Goal: Task Accomplishment & Management: Use online tool/utility

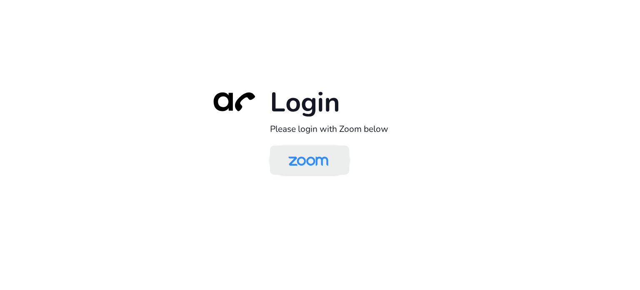
click at [312, 159] on img at bounding box center [309, 160] width 58 height 27
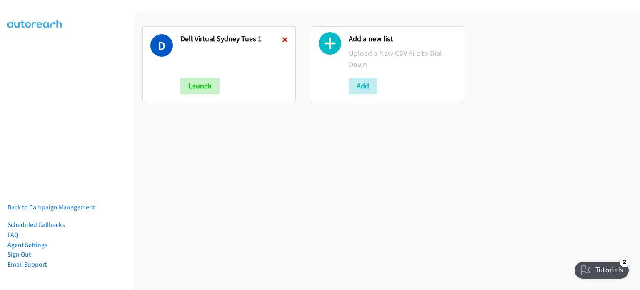
click at [283, 38] on icon at bounding box center [285, 41] width 6 height 6
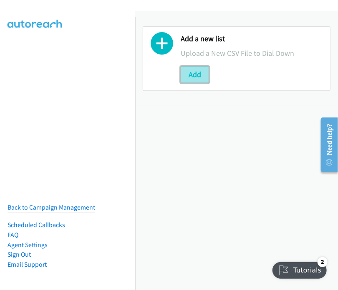
click at [192, 70] on button "Add" at bounding box center [195, 74] width 28 height 17
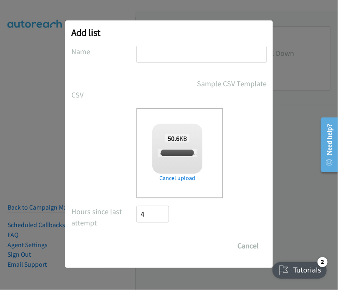
checkbox input "true"
click at [166, 51] on input "text" at bounding box center [201, 54] width 130 height 17
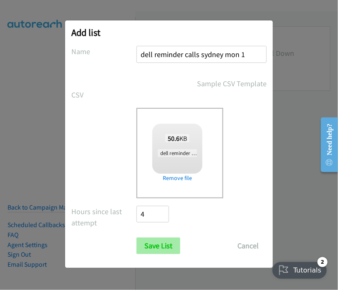
type input "dell reminder calls sydney mon 1"
click at [150, 243] on input "Save List" at bounding box center [158, 246] width 44 height 17
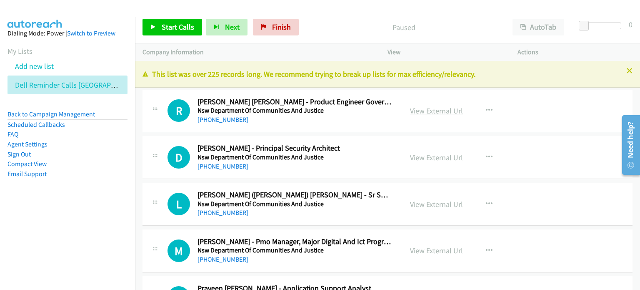
click at [423, 112] on link "View External Url" at bounding box center [436, 111] width 53 height 10
click at [175, 25] on span "Start Calls" at bounding box center [178, 27] width 33 height 10
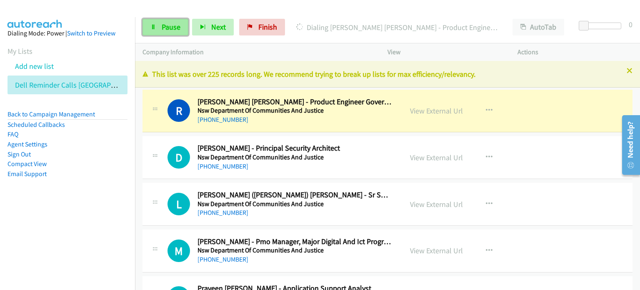
click at [169, 26] on span "Pause" at bounding box center [171, 27] width 19 height 10
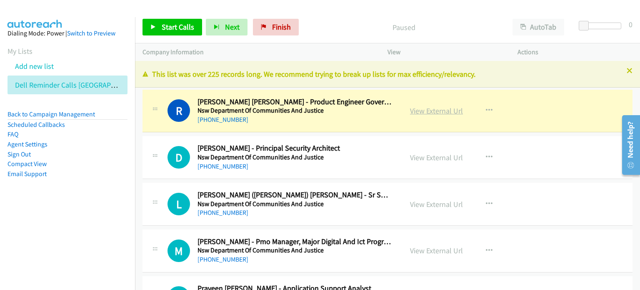
click at [426, 113] on link "View External Url" at bounding box center [436, 111] width 53 height 10
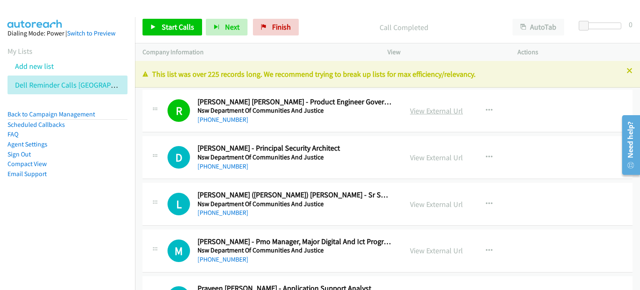
click at [419, 108] on link "View External Url" at bounding box center [436, 111] width 53 height 10
click at [175, 26] on span "Start Calls" at bounding box center [178, 27] width 33 height 10
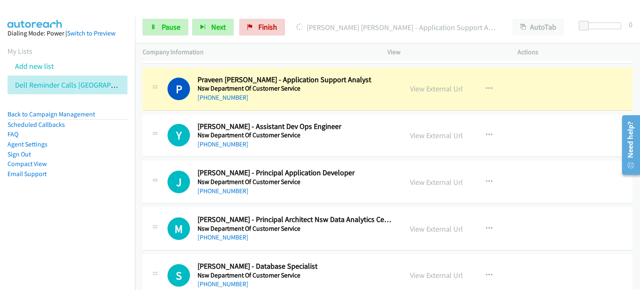
scroll to position [167, 0]
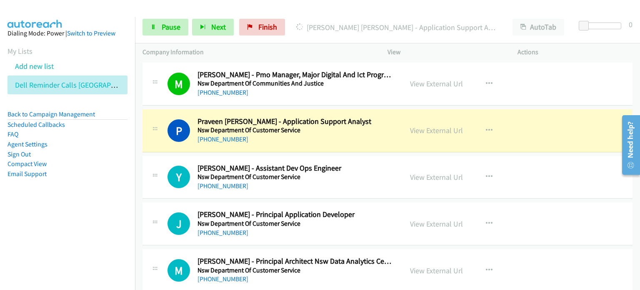
drag, startPoint x: 98, startPoint y: 245, endPoint x: 103, endPoint y: 241, distance: 5.6
click at [98, 245] on nav "Dialing Mode: Power | Switch to Preview My Lists Add new list Dell Reminder Cal…" at bounding box center [67, 162] width 135 height 290
click at [426, 132] on link "View External Url" at bounding box center [436, 130] width 53 height 10
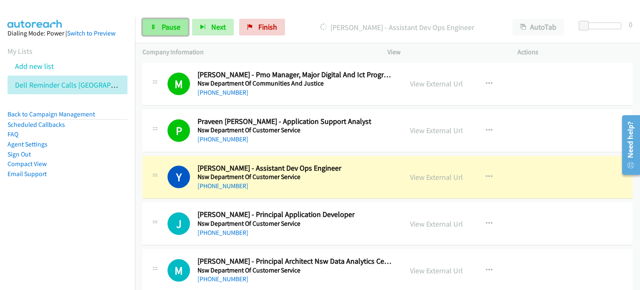
click at [156, 28] on link "Pause" at bounding box center [166, 27] width 46 height 17
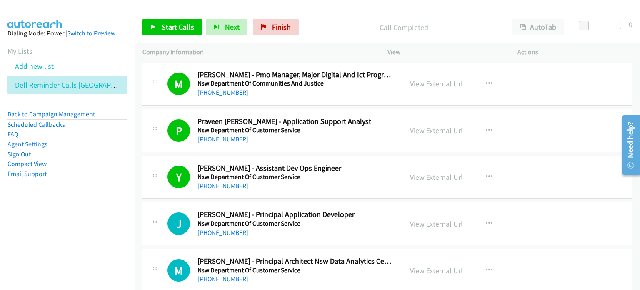
click at [335, 21] on div "Call Completed" at bounding box center [404, 27] width 203 height 17
click at [168, 23] on span "Start Calls" at bounding box center [178, 27] width 33 height 10
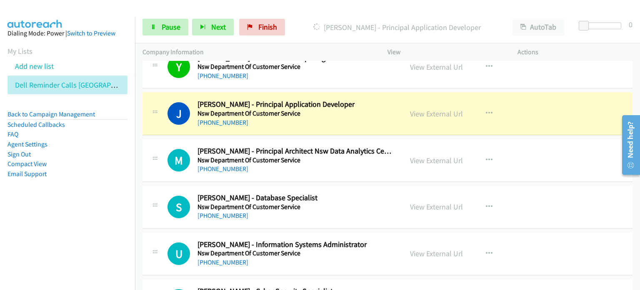
scroll to position [292, 0]
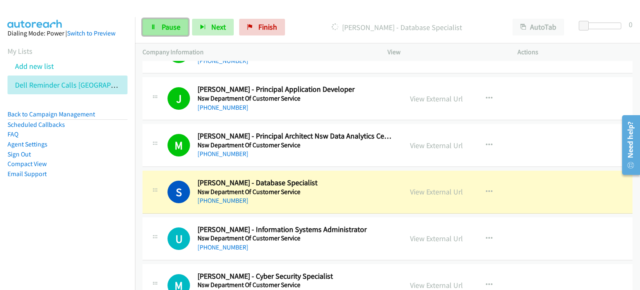
click at [158, 22] on link "Pause" at bounding box center [166, 27] width 46 height 17
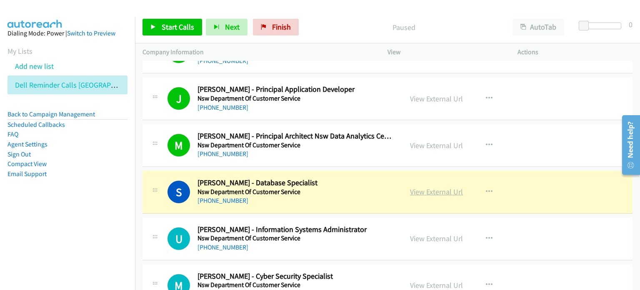
click at [424, 193] on link "View External Url" at bounding box center [436, 192] width 53 height 10
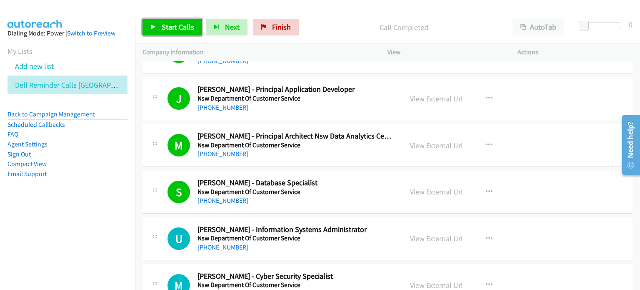
click at [173, 26] on span "Start Calls" at bounding box center [178, 27] width 33 height 10
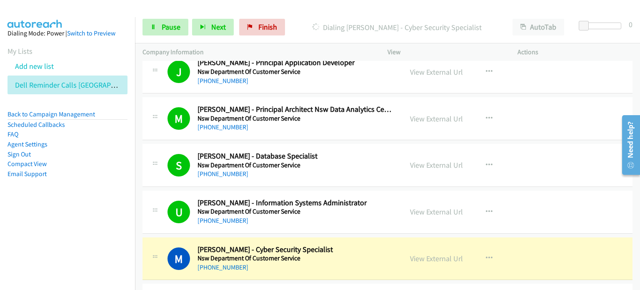
scroll to position [334, 0]
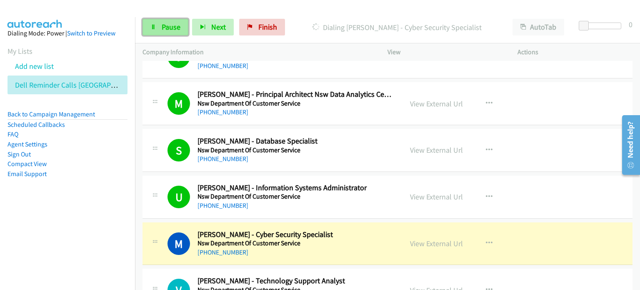
click at [168, 24] on span "Pause" at bounding box center [171, 27] width 19 height 10
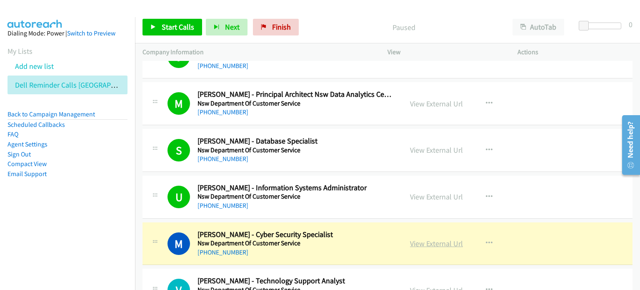
click at [415, 243] on link "View External Url" at bounding box center [436, 243] width 53 height 10
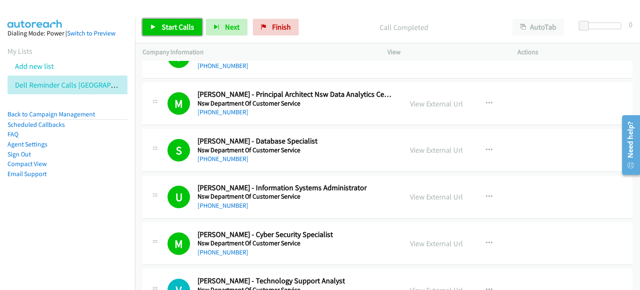
click at [171, 21] on link "Start Calls" at bounding box center [173, 27] width 60 height 17
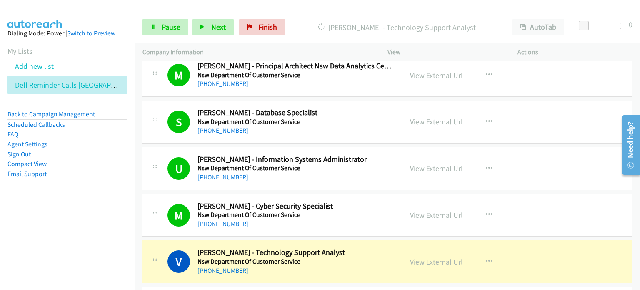
scroll to position [375, 0]
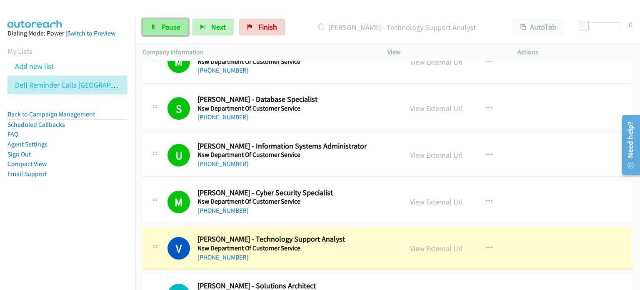
click at [158, 20] on link "Pause" at bounding box center [166, 27] width 46 height 17
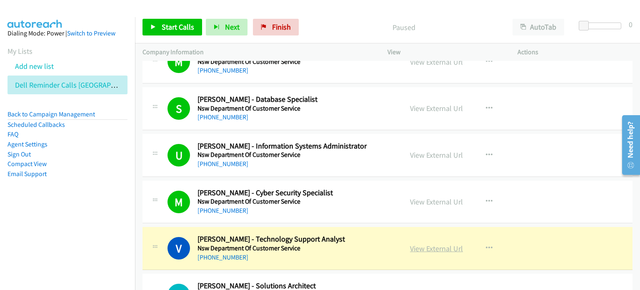
click at [435, 246] on link "View External Url" at bounding box center [436, 248] width 53 height 10
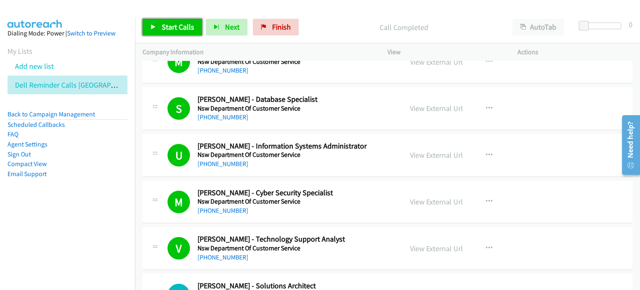
click at [176, 25] on span "Start Calls" at bounding box center [178, 27] width 33 height 10
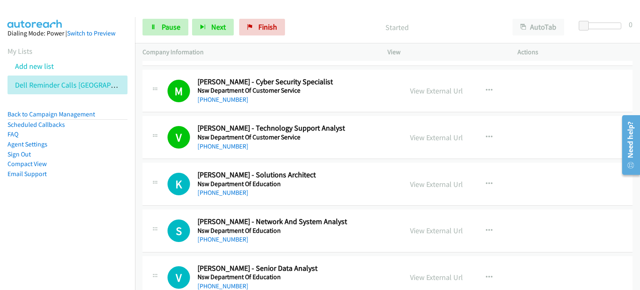
scroll to position [500, 0]
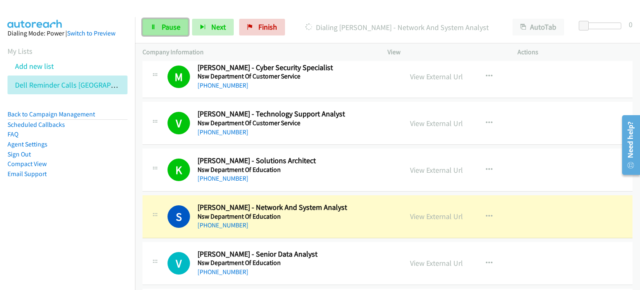
click at [168, 25] on span "Pause" at bounding box center [171, 27] width 19 height 10
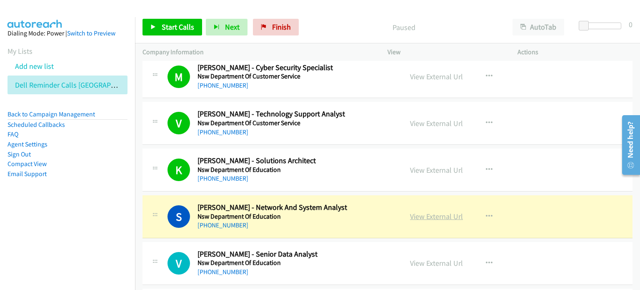
click at [434, 216] on link "View External Url" at bounding box center [436, 216] width 53 height 10
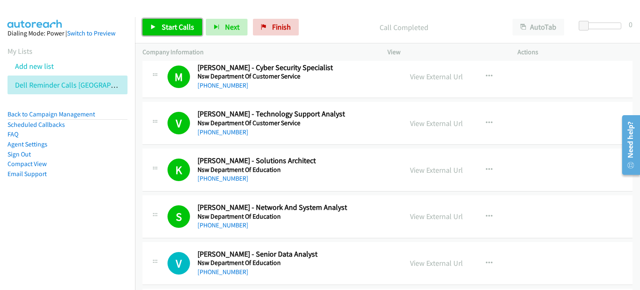
click at [172, 26] on span "Start Calls" at bounding box center [178, 27] width 33 height 10
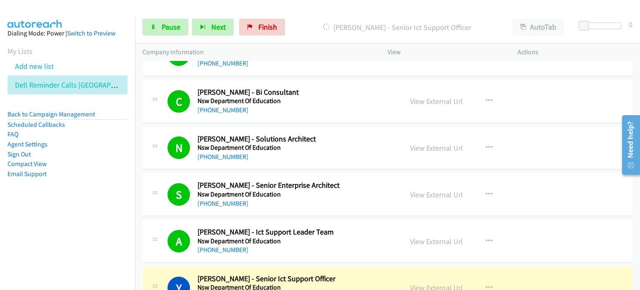
scroll to position [834, 0]
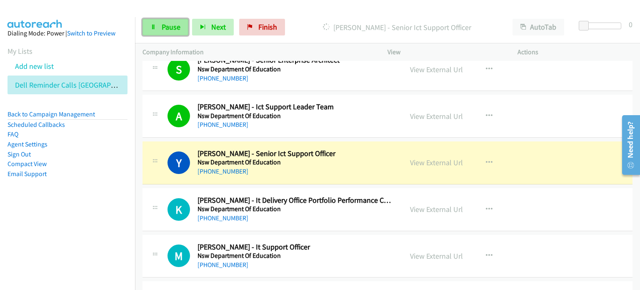
click at [165, 25] on span "Pause" at bounding box center [171, 27] width 19 height 10
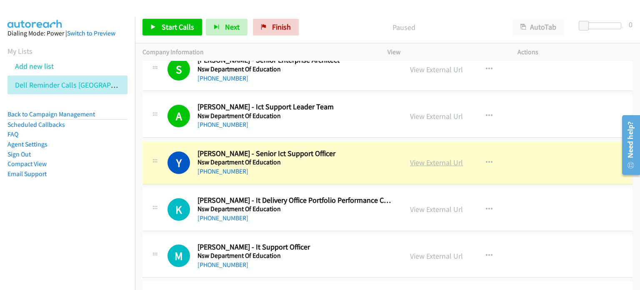
click at [427, 158] on link "View External Url" at bounding box center [436, 163] width 53 height 10
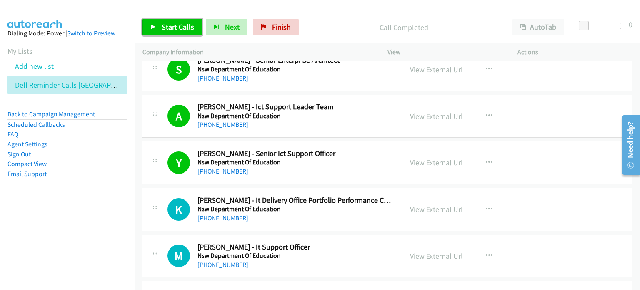
click at [173, 23] on span "Start Calls" at bounding box center [178, 27] width 33 height 10
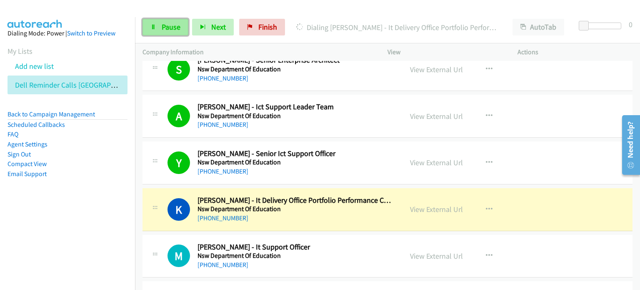
click at [167, 21] on link "Pause" at bounding box center [166, 27] width 46 height 17
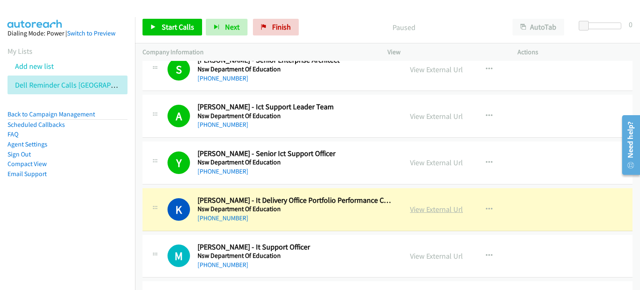
click at [434, 205] on link "View External Url" at bounding box center [436, 209] width 53 height 10
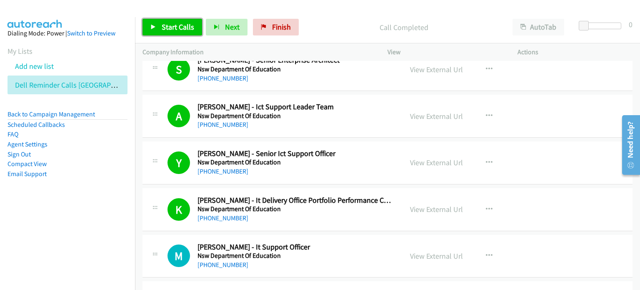
click at [176, 25] on span "Start Calls" at bounding box center [178, 27] width 33 height 10
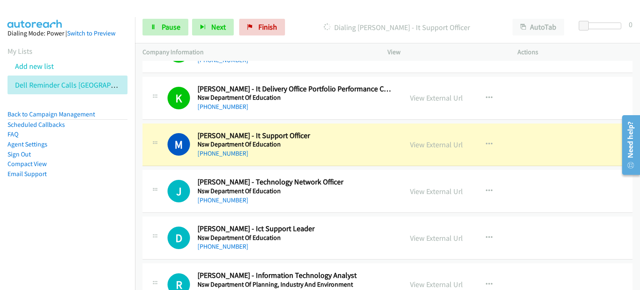
scroll to position [959, 0]
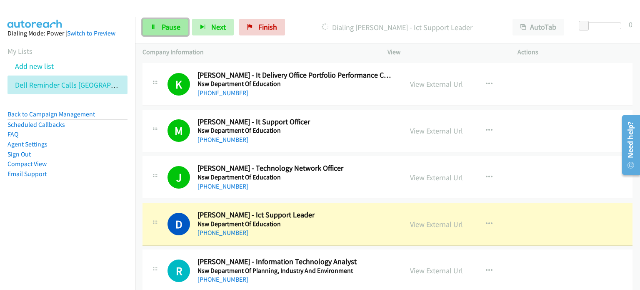
click at [167, 25] on span "Pause" at bounding box center [171, 27] width 19 height 10
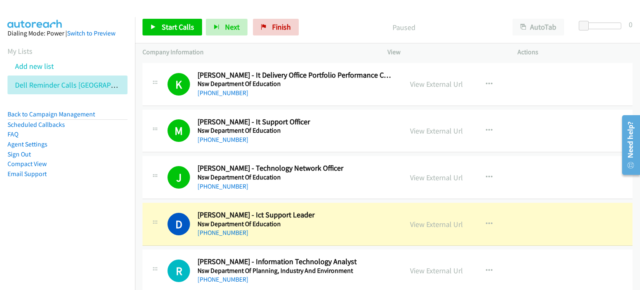
scroll to position [1001, 0]
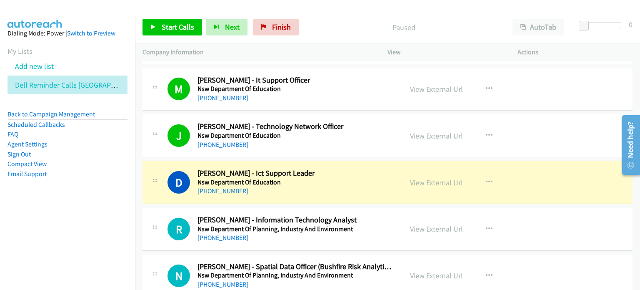
click at [430, 183] on link "View External Url" at bounding box center [436, 183] width 53 height 10
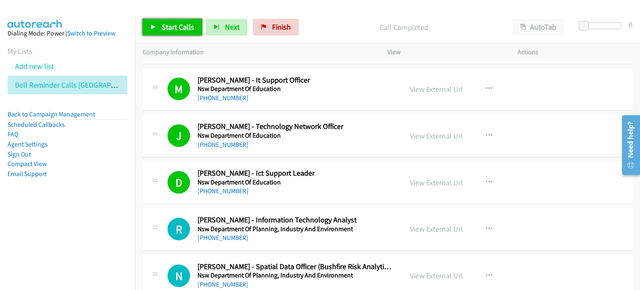
click at [172, 24] on span "Start Calls" at bounding box center [178, 27] width 33 height 10
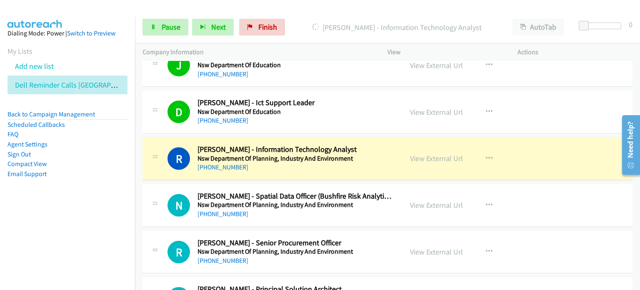
scroll to position [1084, 0]
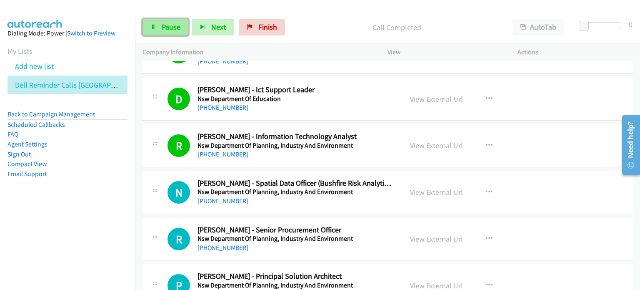
click at [169, 28] on span "Pause" at bounding box center [171, 27] width 19 height 10
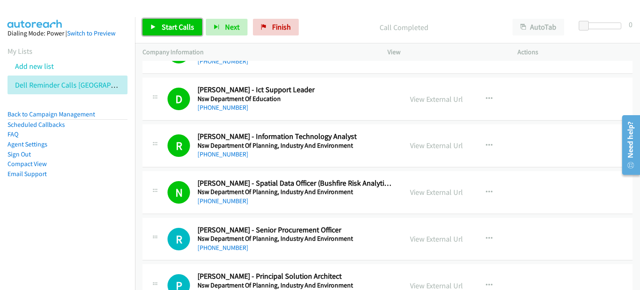
click at [158, 26] on link "Start Calls" at bounding box center [173, 27] width 60 height 17
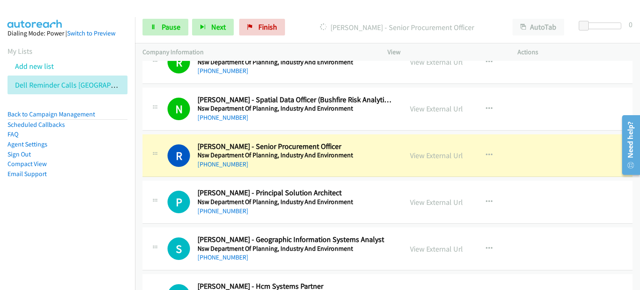
scroll to position [1209, 0]
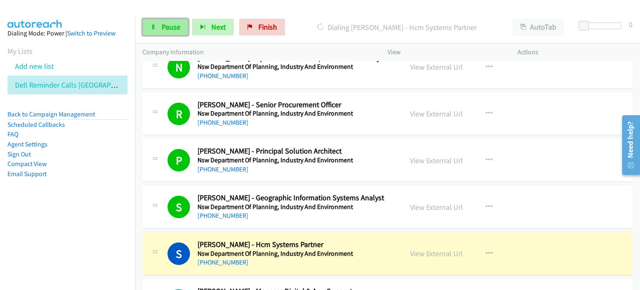
click at [171, 25] on span "Pause" at bounding box center [171, 27] width 19 height 10
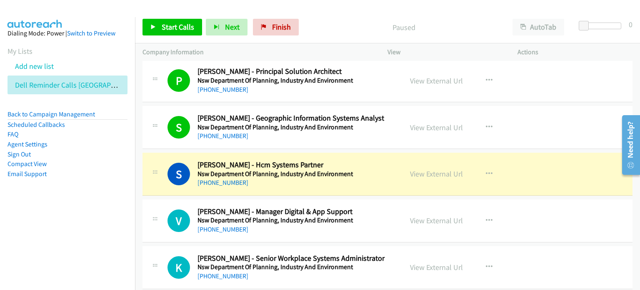
scroll to position [1292, 0]
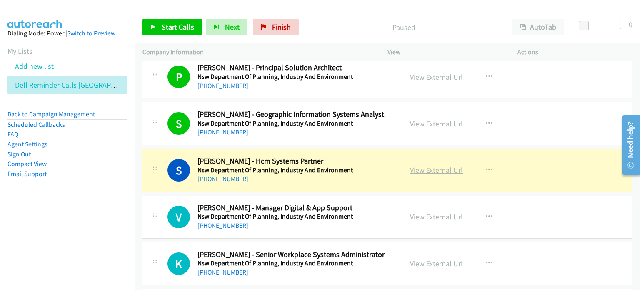
click at [420, 168] on link "View External Url" at bounding box center [436, 170] width 53 height 10
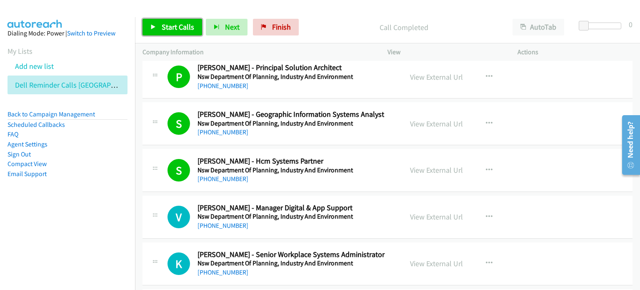
click at [172, 28] on span "Start Calls" at bounding box center [178, 27] width 33 height 10
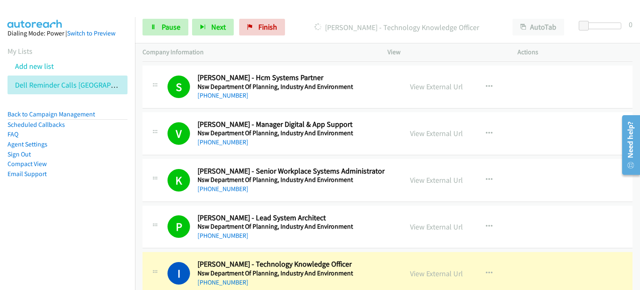
scroll to position [1459, 0]
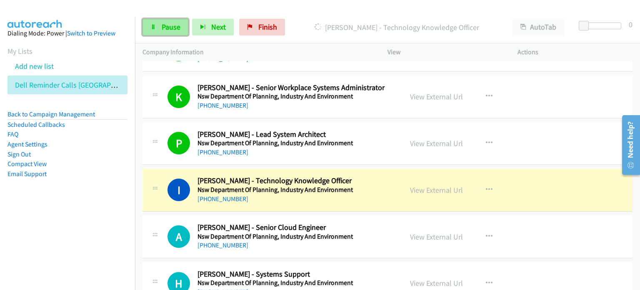
click at [168, 23] on span "Pause" at bounding box center [171, 27] width 19 height 10
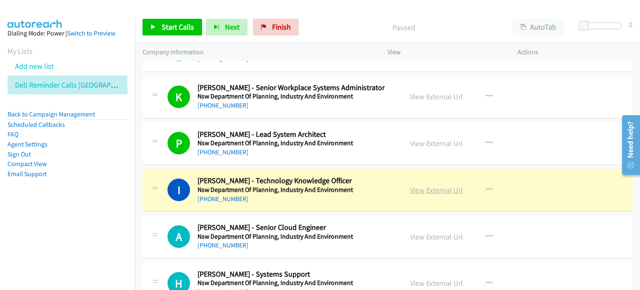
click at [418, 189] on link "View External Url" at bounding box center [436, 190] width 53 height 10
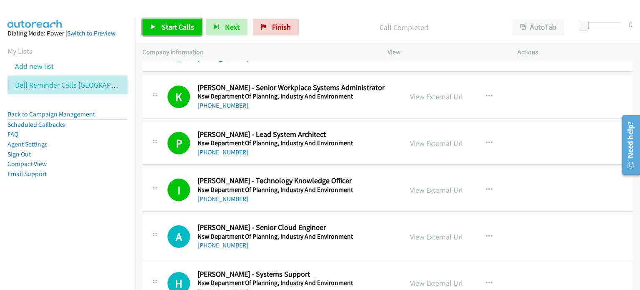
click at [164, 24] on span "Start Calls" at bounding box center [178, 27] width 33 height 10
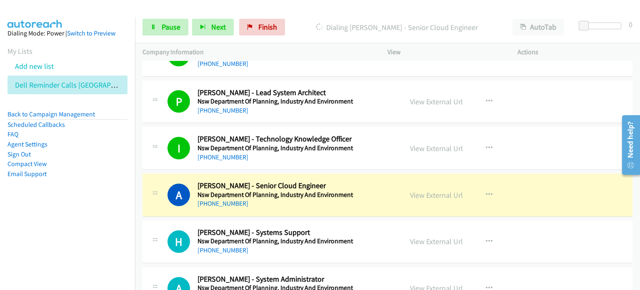
scroll to position [1543, 0]
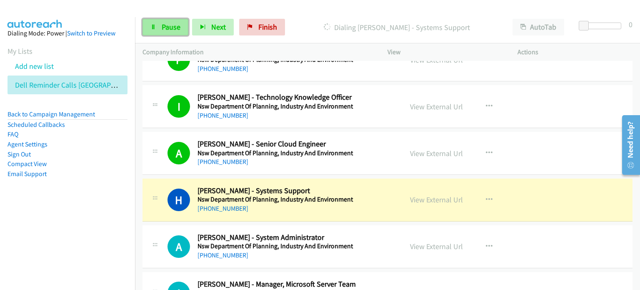
click at [161, 26] on link "Pause" at bounding box center [166, 27] width 46 height 17
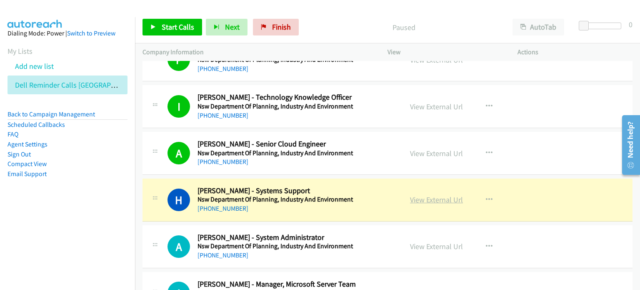
click at [429, 196] on link "View External Url" at bounding box center [436, 200] width 53 height 10
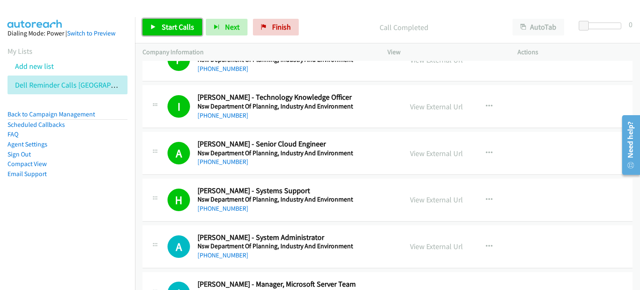
click at [172, 26] on span "Start Calls" at bounding box center [178, 27] width 33 height 10
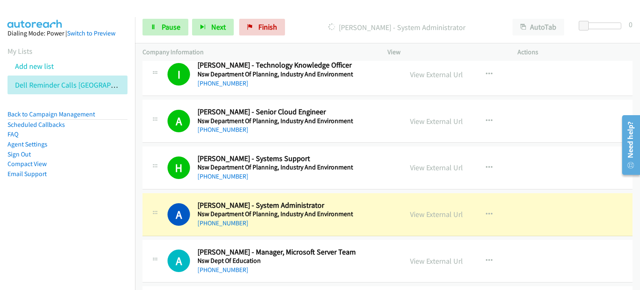
scroll to position [1584, 0]
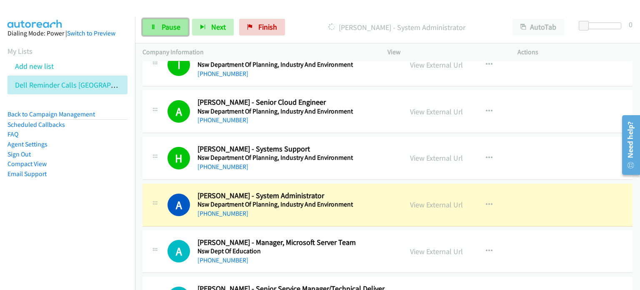
click at [166, 27] on span "Pause" at bounding box center [171, 27] width 19 height 10
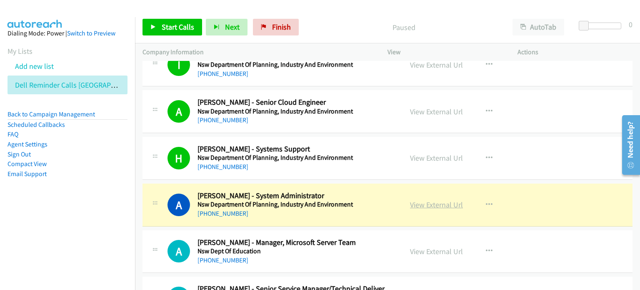
click at [429, 200] on link "View External Url" at bounding box center [436, 205] width 53 height 10
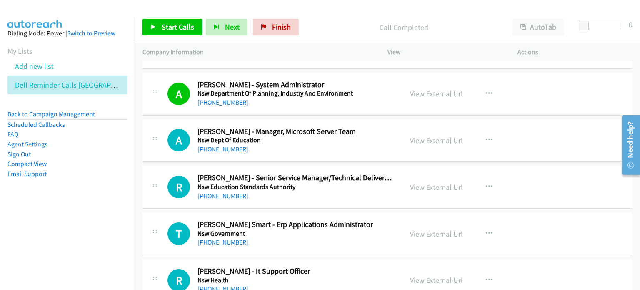
scroll to position [1709, 0]
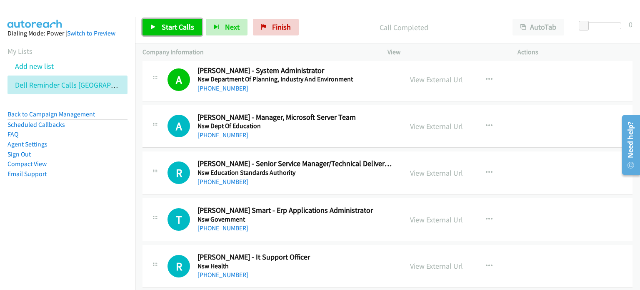
click at [166, 25] on span "Start Calls" at bounding box center [178, 27] width 33 height 10
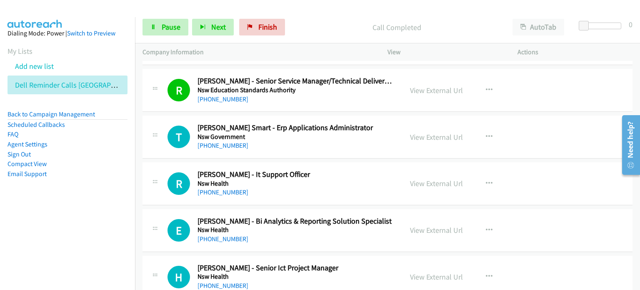
scroll to position [1793, 0]
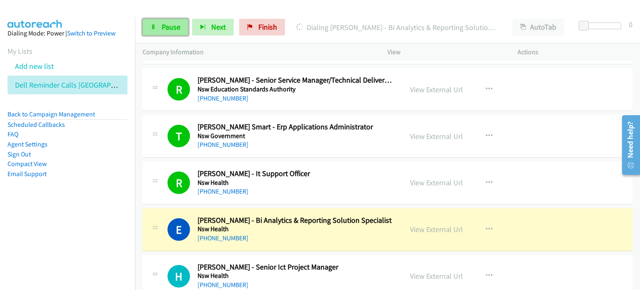
click at [165, 25] on span "Pause" at bounding box center [171, 27] width 19 height 10
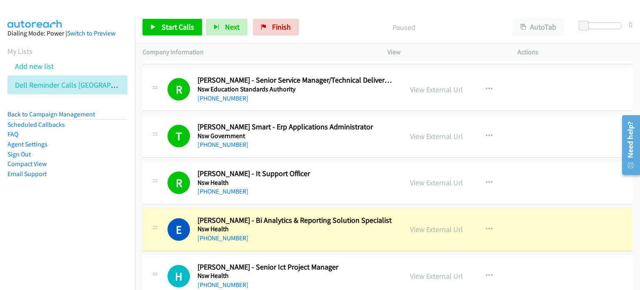
scroll to position [1876, 0]
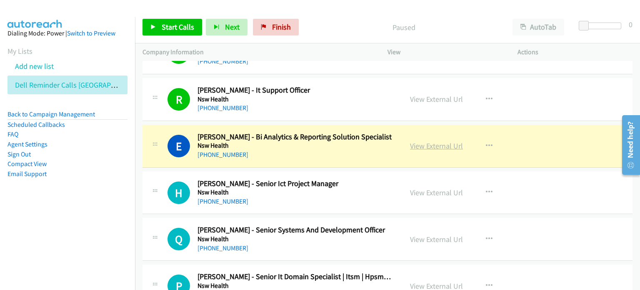
click at [425, 143] on link "View External Url" at bounding box center [436, 146] width 53 height 10
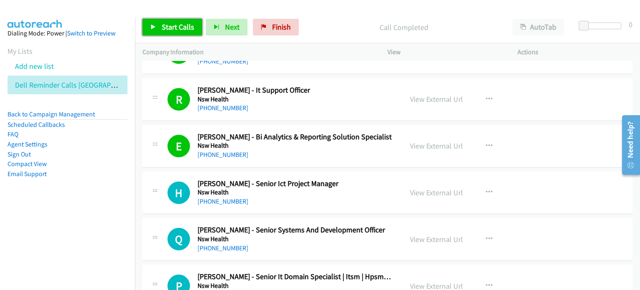
click at [166, 25] on span "Start Calls" at bounding box center [178, 27] width 33 height 10
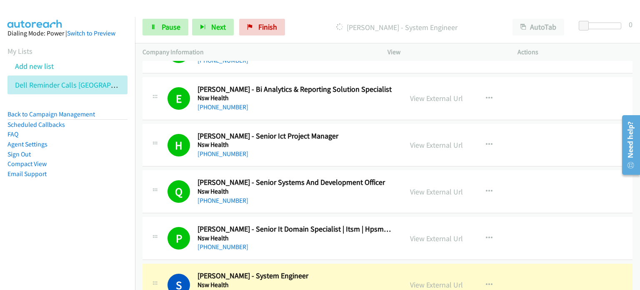
scroll to position [2001, 0]
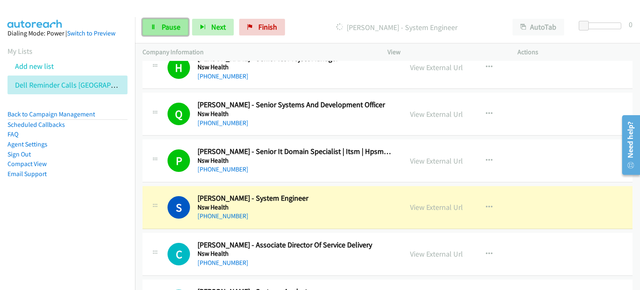
click at [163, 28] on span "Pause" at bounding box center [171, 27] width 19 height 10
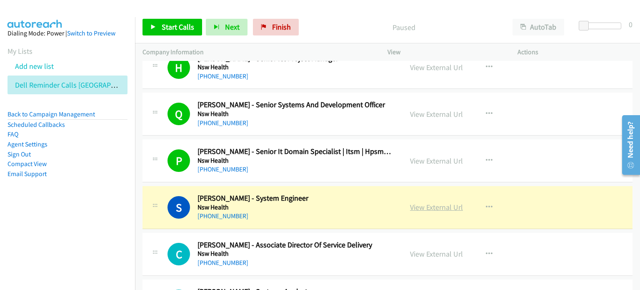
click at [419, 203] on link "View External Url" at bounding box center [436, 207] width 53 height 10
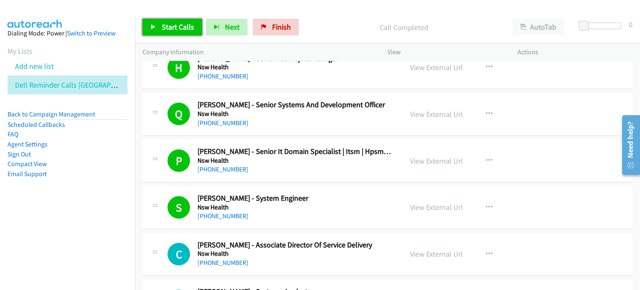
click at [173, 30] on span "Start Calls" at bounding box center [178, 27] width 33 height 10
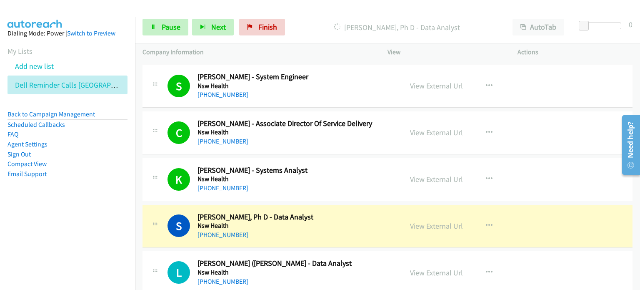
scroll to position [2168, 0]
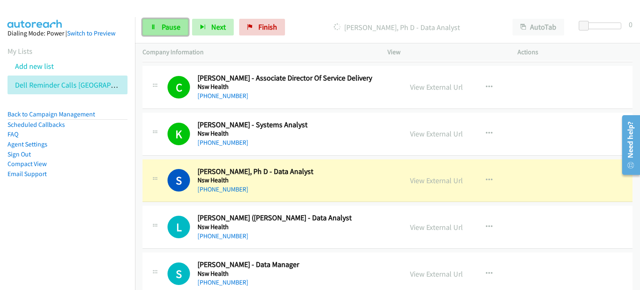
click at [170, 25] on span "Pause" at bounding box center [171, 27] width 19 height 10
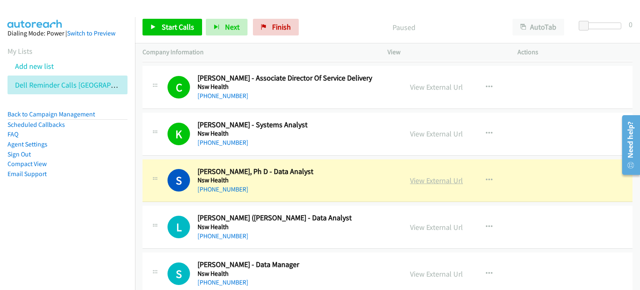
click at [432, 178] on link "View External Url" at bounding box center [436, 181] width 53 height 10
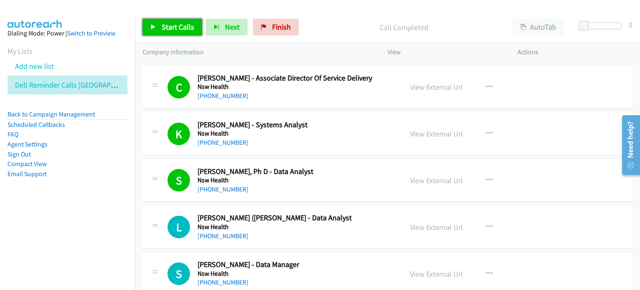
click at [168, 23] on span "Start Calls" at bounding box center [178, 27] width 33 height 10
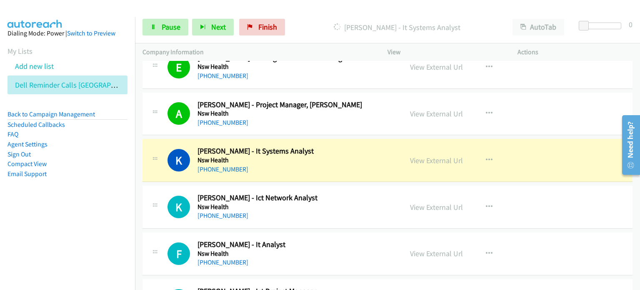
scroll to position [2501, 0]
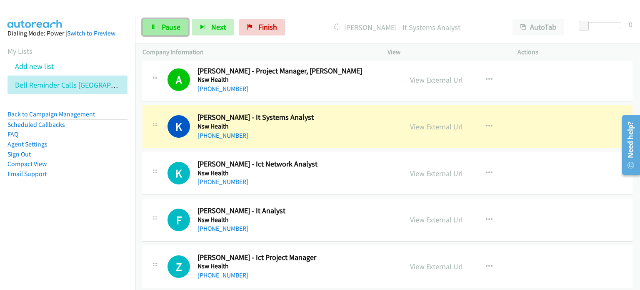
click at [167, 25] on span "Pause" at bounding box center [171, 27] width 19 height 10
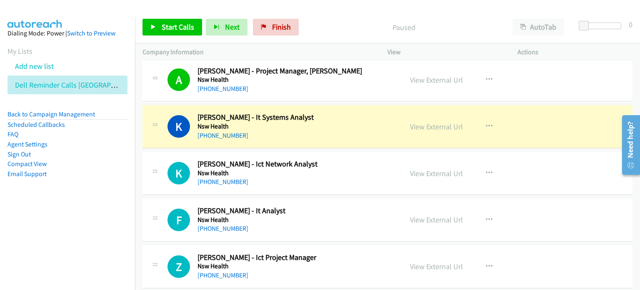
drag, startPoint x: 354, startPoint y: 20, endPoint x: 357, endPoint y: 13, distance: 7.5
click at [354, 19] on div "Paused" at bounding box center [404, 27] width 203 height 17
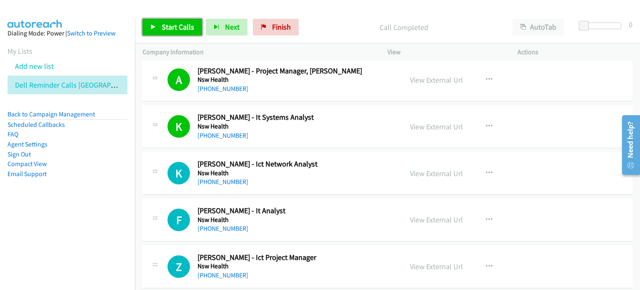
click at [180, 27] on span "Start Calls" at bounding box center [178, 27] width 33 height 10
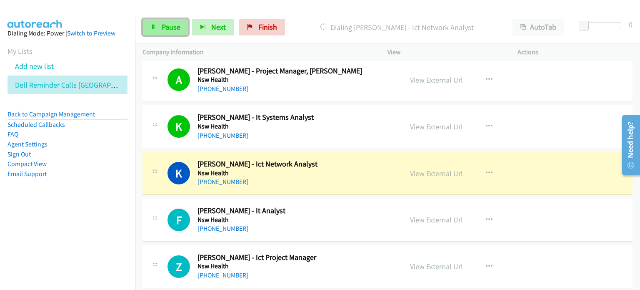
click at [171, 28] on span "Pause" at bounding box center [171, 27] width 19 height 10
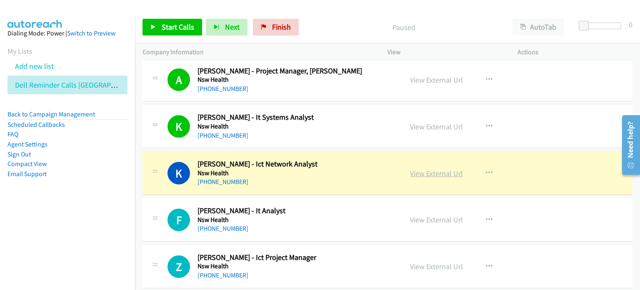
click at [424, 168] on link "View External Url" at bounding box center [436, 173] width 53 height 10
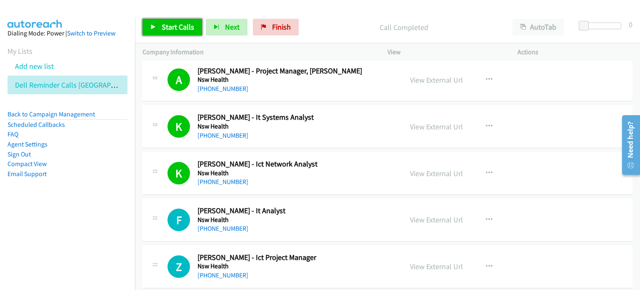
click at [167, 26] on span "Start Calls" at bounding box center [178, 27] width 33 height 10
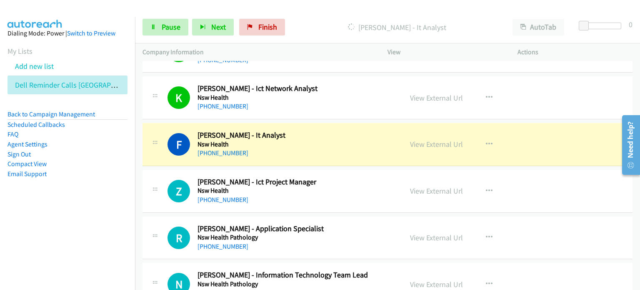
scroll to position [2585, 0]
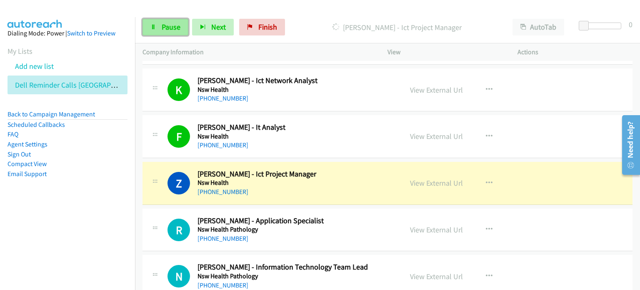
click at [165, 25] on span "Pause" at bounding box center [171, 27] width 19 height 10
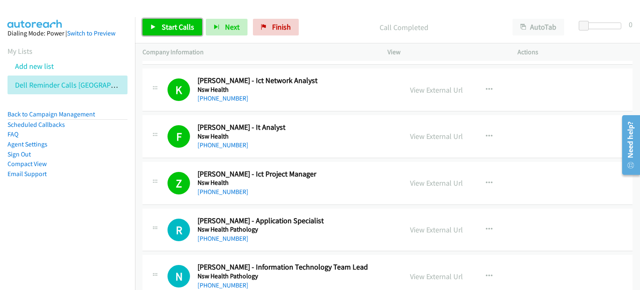
click at [167, 30] on span "Start Calls" at bounding box center [178, 27] width 33 height 10
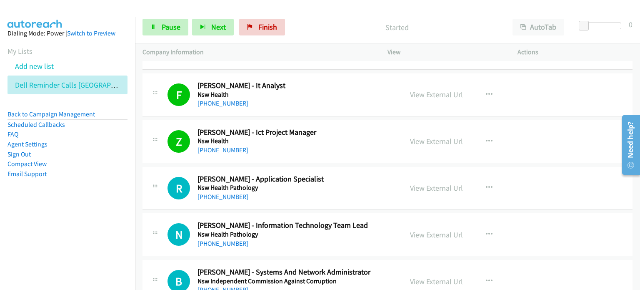
scroll to position [2668, 0]
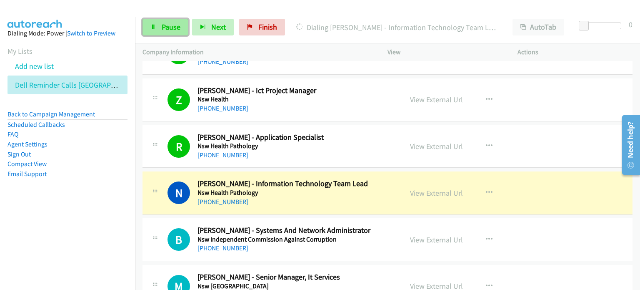
click at [165, 23] on span "Pause" at bounding box center [171, 27] width 19 height 10
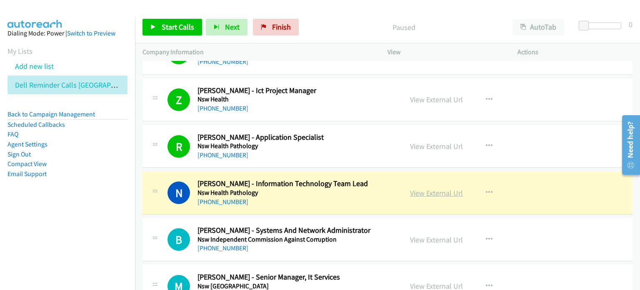
click at [437, 189] on link "View External Url" at bounding box center [436, 193] width 53 height 10
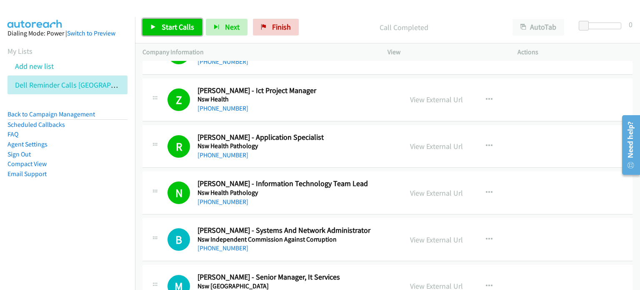
click at [177, 19] on link "Start Calls" at bounding box center [173, 27] width 60 height 17
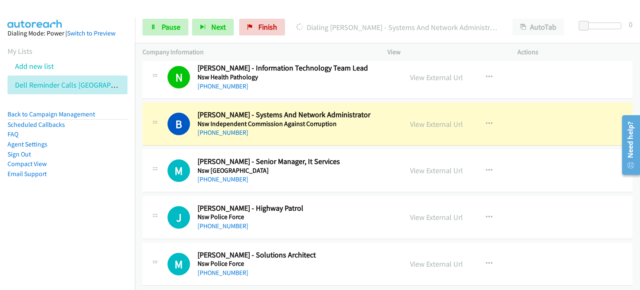
scroll to position [2793, 0]
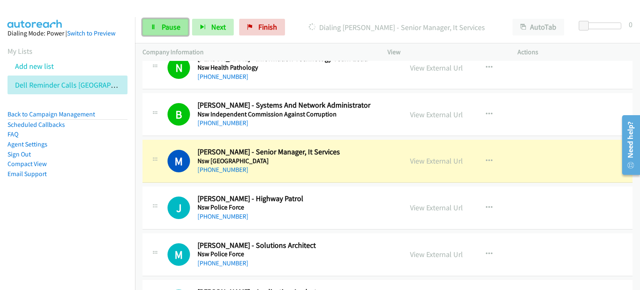
click at [169, 23] on span "Pause" at bounding box center [171, 27] width 19 height 10
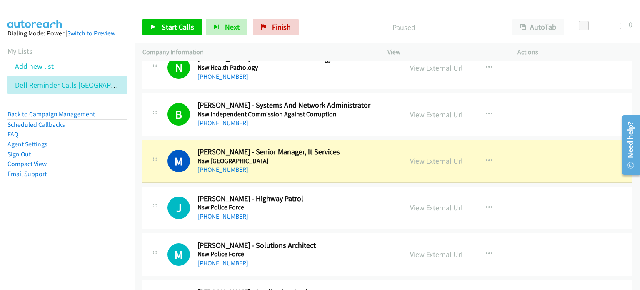
click at [419, 156] on link "View External Url" at bounding box center [436, 161] width 53 height 10
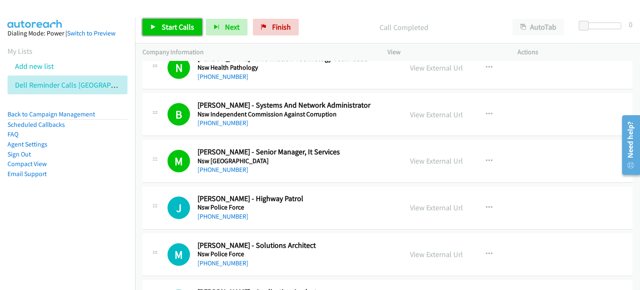
click at [170, 26] on span "Start Calls" at bounding box center [178, 27] width 33 height 10
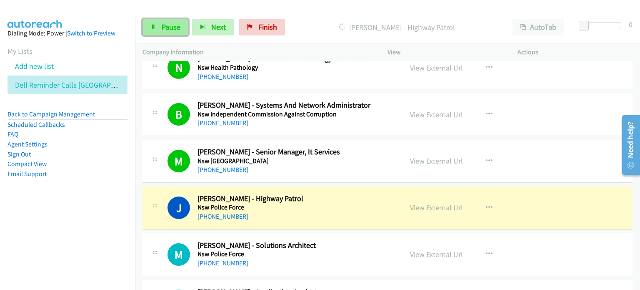
click at [160, 26] on link "Pause" at bounding box center [166, 27] width 46 height 17
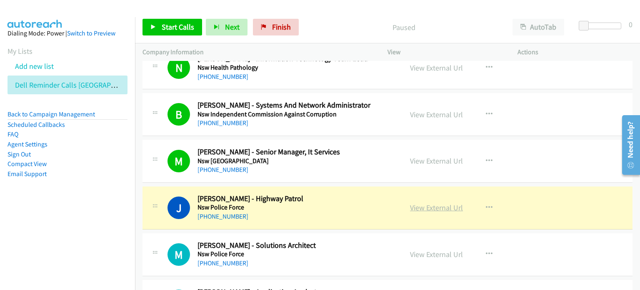
click at [422, 203] on link "View External Url" at bounding box center [436, 208] width 53 height 10
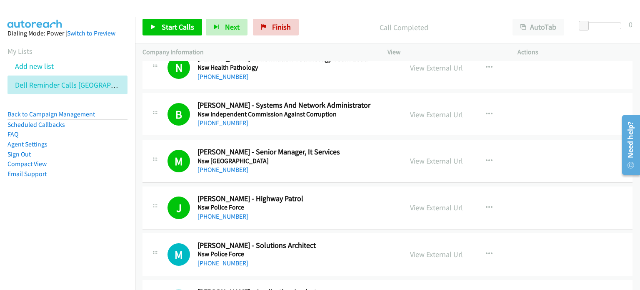
click at [335, 27] on p "Call Completed" at bounding box center [404, 27] width 188 height 11
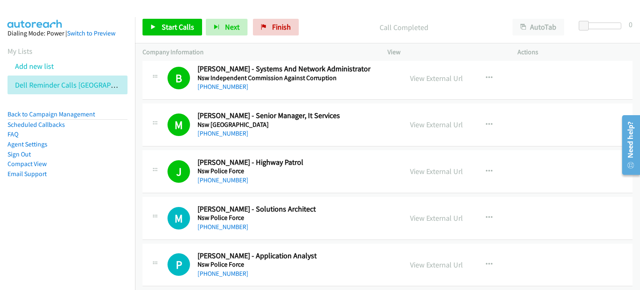
scroll to position [2877, 0]
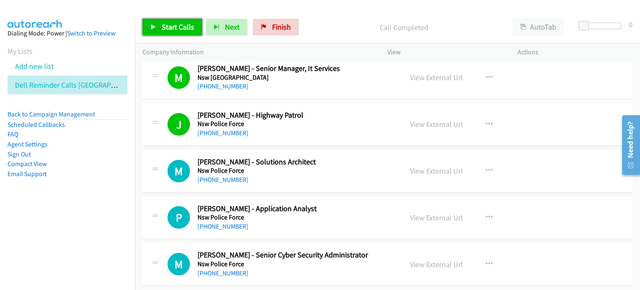
click at [165, 28] on span "Start Calls" at bounding box center [178, 27] width 33 height 10
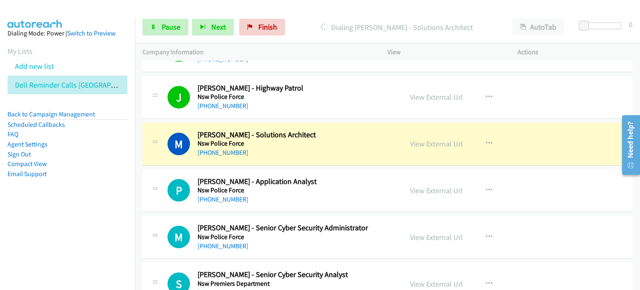
scroll to position [2918, 0]
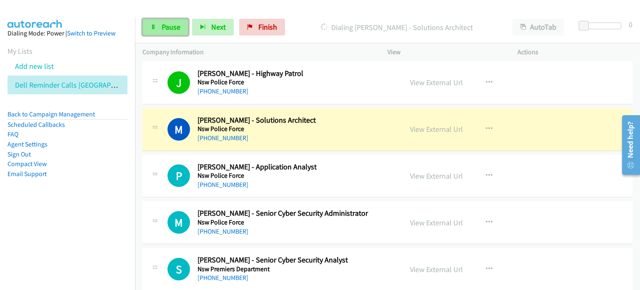
click at [173, 27] on span "Pause" at bounding box center [171, 27] width 19 height 10
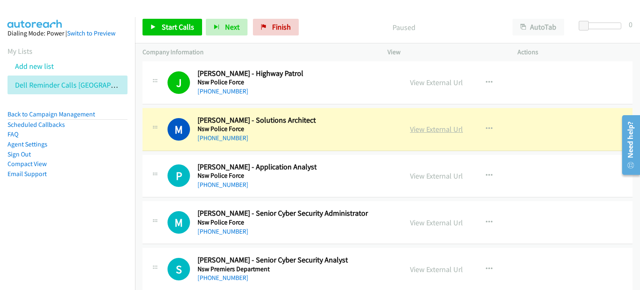
click at [444, 124] on link "View External Url" at bounding box center [436, 129] width 53 height 10
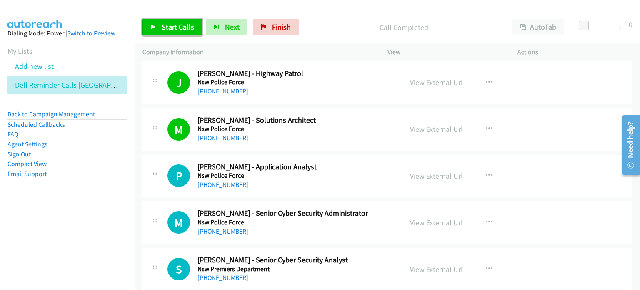
click at [168, 27] on span "Start Calls" at bounding box center [178, 27] width 33 height 10
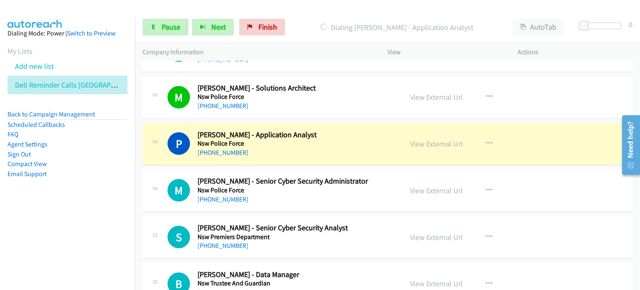
scroll to position [2960, 0]
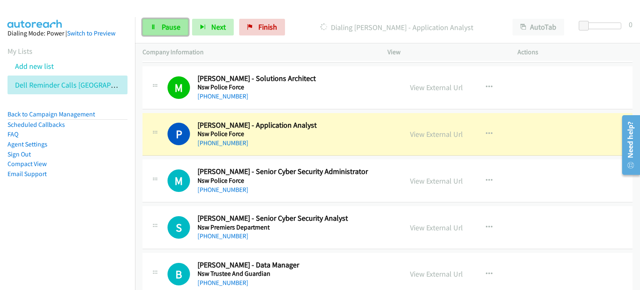
click at [165, 26] on span "Pause" at bounding box center [171, 27] width 19 height 10
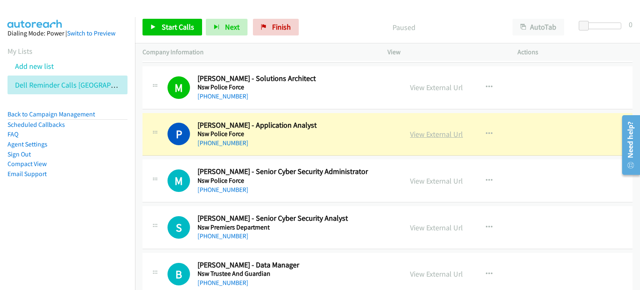
click at [423, 130] on link "View External Url" at bounding box center [436, 134] width 53 height 10
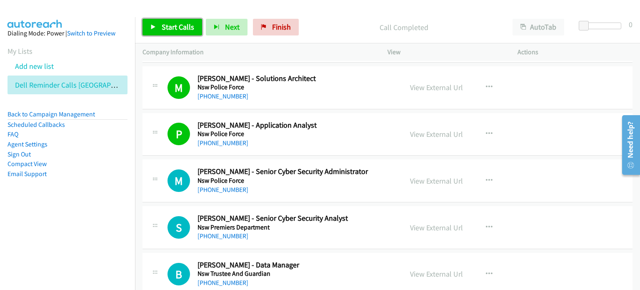
click at [173, 27] on span "Start Calls" at bounding box center [178, 27] width 33 height 10
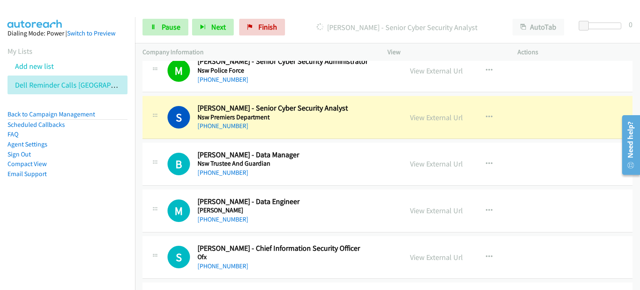
scroll to position [3085, 0]
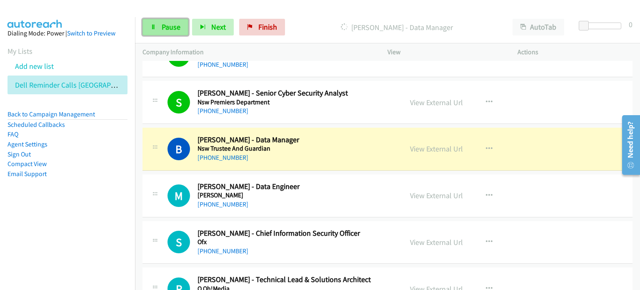
click at [169, 25] on span "Pause" at bounding box center [171, 27] width 19 height 10
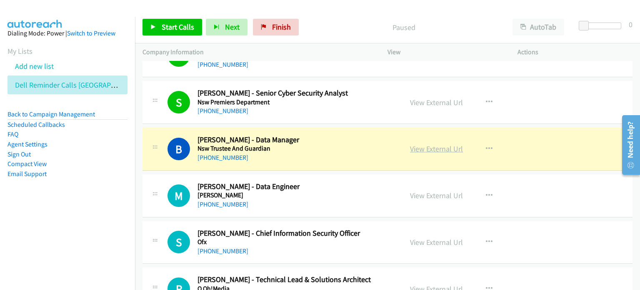
click at [434, 145] on link "View External Url" at bounding box center [436, 149] width 53 height 10
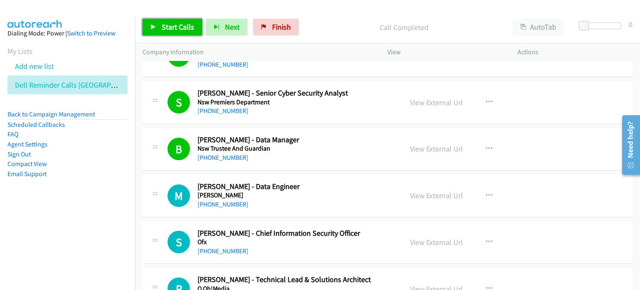
drag, startPoint x: 166, startPoint y: 28, endPoint x: 162, endPoint y: 53, distance: 24.9
click at [166, 28] on span "Start Calls" at bounding box center [178, 27] width 33 height 10
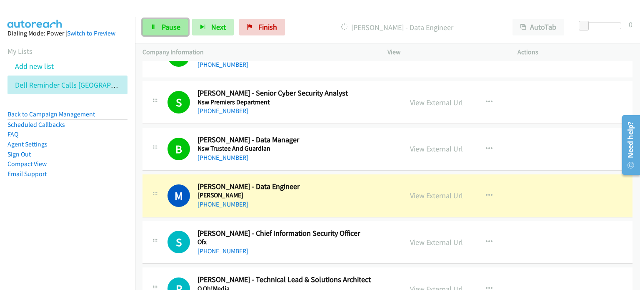
click at [158, 25] on link "Pause" at bounding box center [166, 27] width 46 height 17
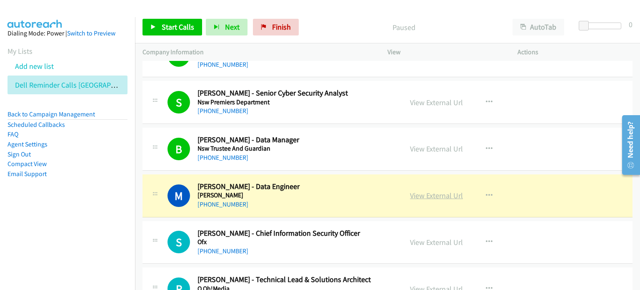
click at [424, 191] on link "View External Url" at bounding box center [436, 196] width 53 height 10
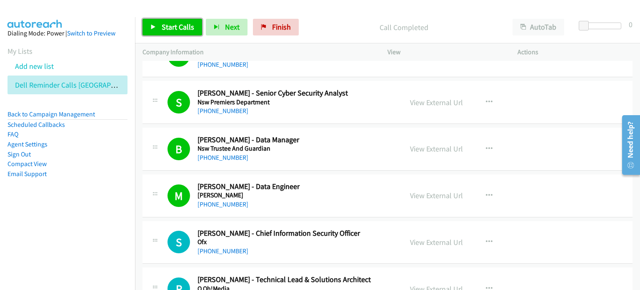
drag, startPoint x: 173, startPoint y: 25, endPoint x: 190, endPoint y: 30, distance: 17.8
click at [173, 25] on span "Start Calls" at bounding box center [178, 27] width 33 height 10
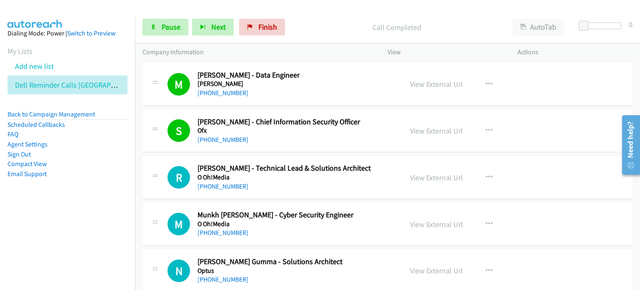
scroll to position [3210, 0]
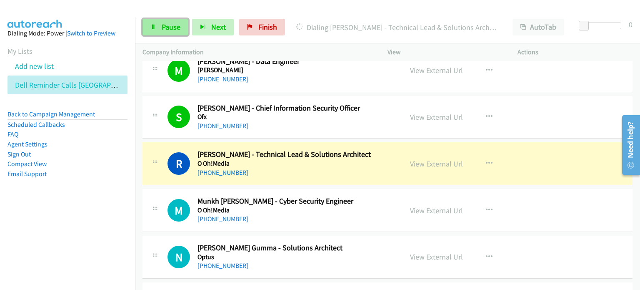
click at [162, 25] on span "Pause" at bounding box center [171, 27] width 19 height 10
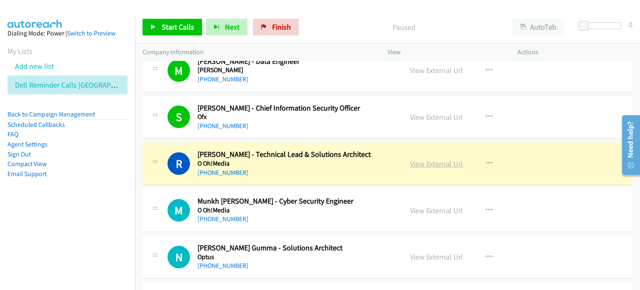
click at [436, 160] on link "View External Url" at bounding box center [436, 164] width 53 height 10
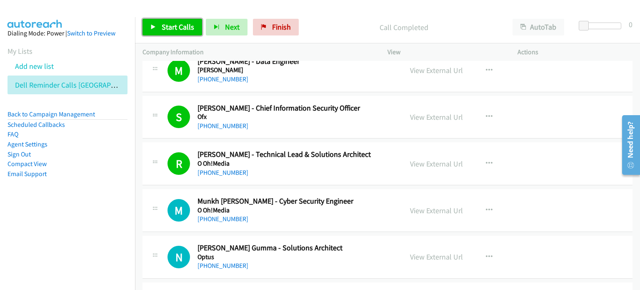
click at [172, 25] on span "Start Calls" at bounding box center [178, 27] width 33 height 10
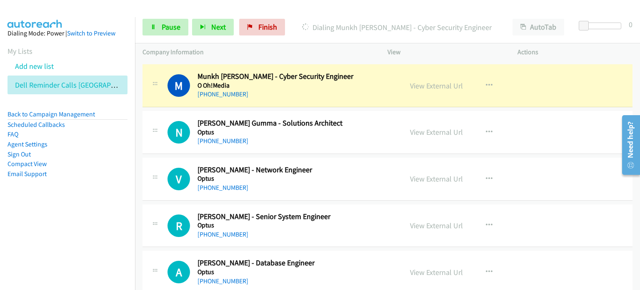
scroll to position [3335, 0]
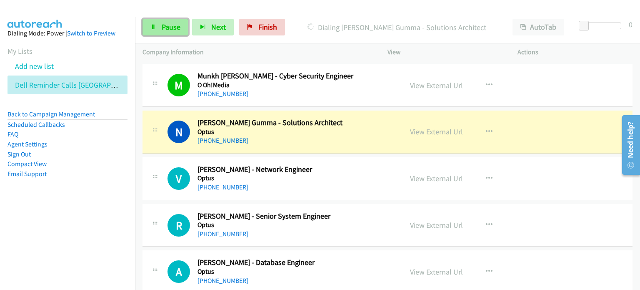
click at [166, 26] on span "Pause" at bounding box center [171, 27] width 19 height 10
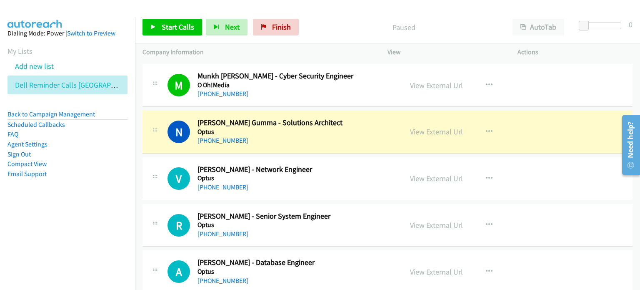
click at [428, 127] on link "View External Url" at bounding box center [436, 132] width 53 height 10
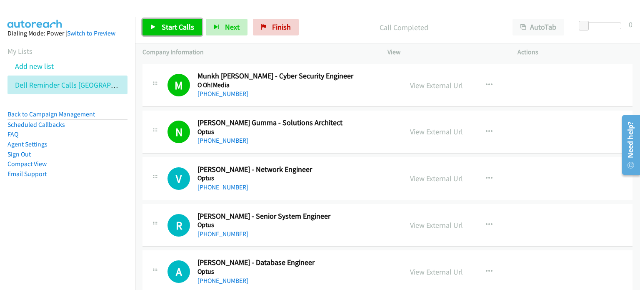
click at [168, 27] on span "Start Calls" at bounding box center [178, 27] width 33 height 10
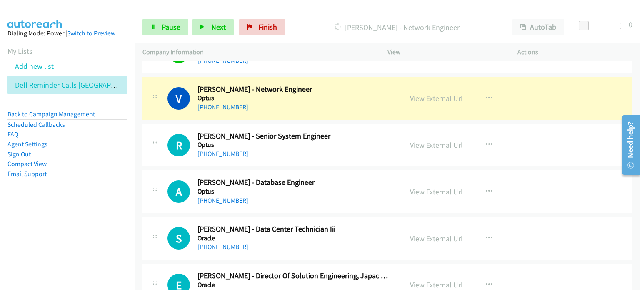
scroll to position [3419, 0]
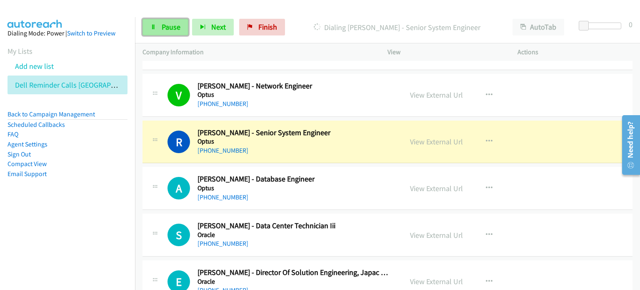
click at [167, 25] on span "Pause" at bounding box center [171, 27] width 19 height 10
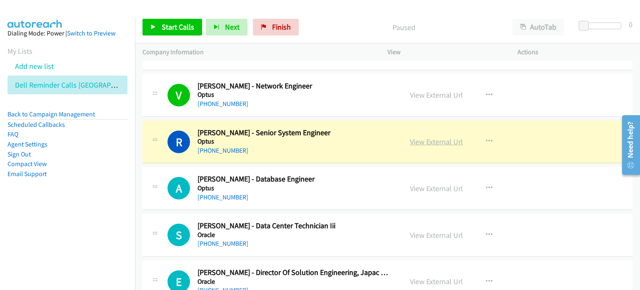
click at [429, 137] on link "View External Url" at bounding box center [436, 142] width 53 height 10
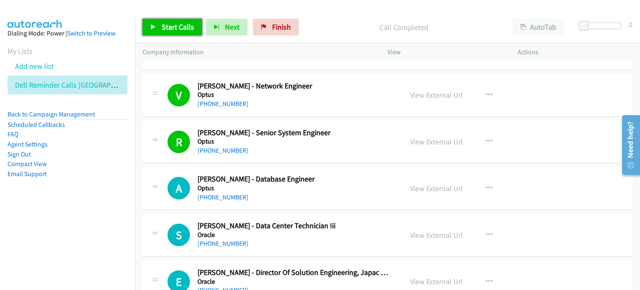
click at [167, 21] on link "Start Calls" at bounding box center [173, 27] width 60 height 17
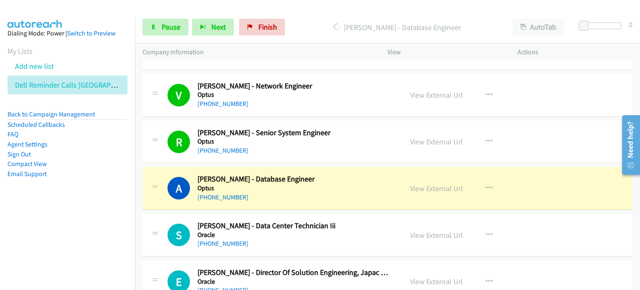
scroll to position [3460, 0]
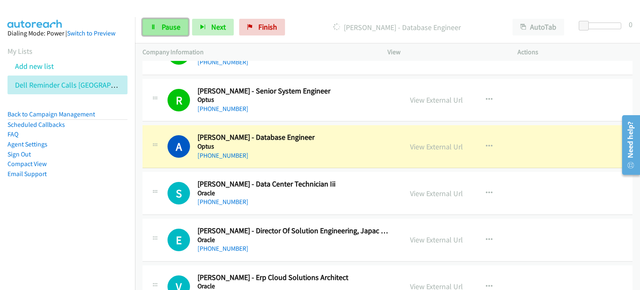
click at [167, 29] on span "Pause" at bounding box center [171, 27] width 19 height 10
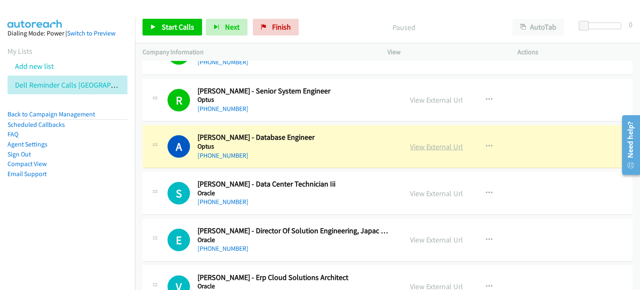
click at [423, 142] on link "View External Url" at bounding box center [436, 147] width 53 height 10
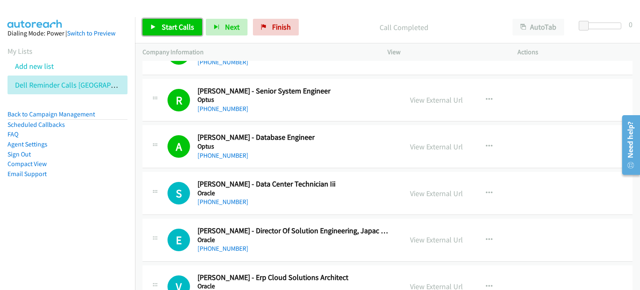
click at [173, 25] on span "Start Calls" at bounding box center [178, 27] width 33 height 10
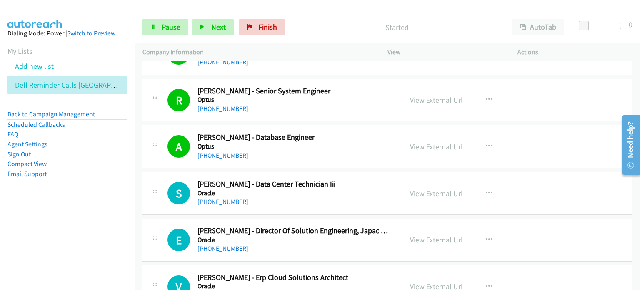
scroll to position [3544, 0]
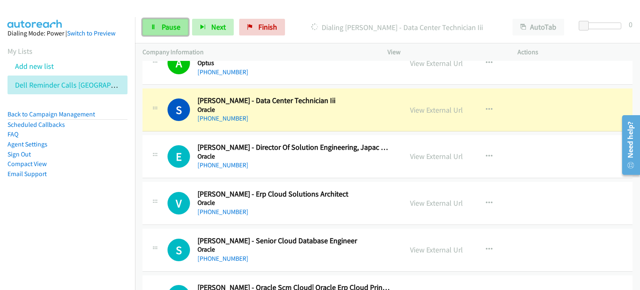
click at [172, 27] on span "Pause" at bounding box center [171, 27] width 19 height 10
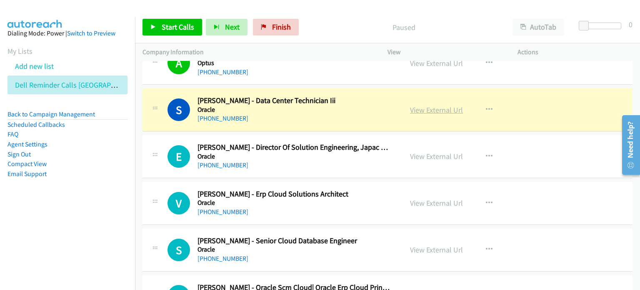
click at [423, 105] on link "View External Url" at bounding box center [436, 110] width 53 height 10
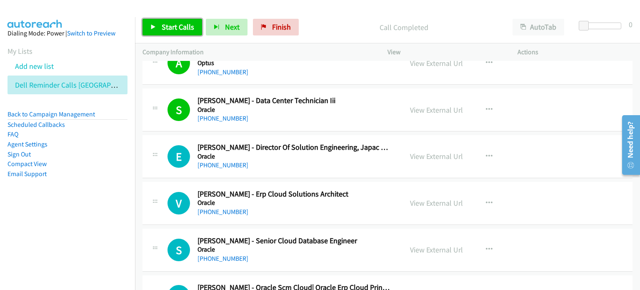
click at [165, 24] on span "Start Calls" at bounding box center [178, 27] width 33 height 10
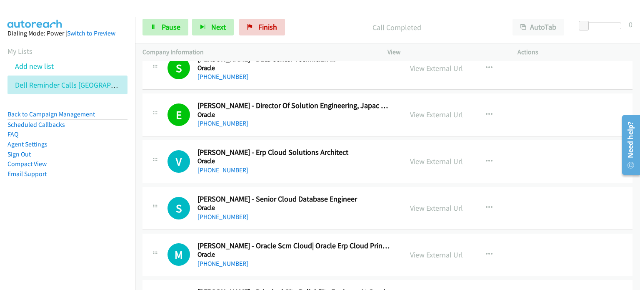
scroll to position [3627, 0]
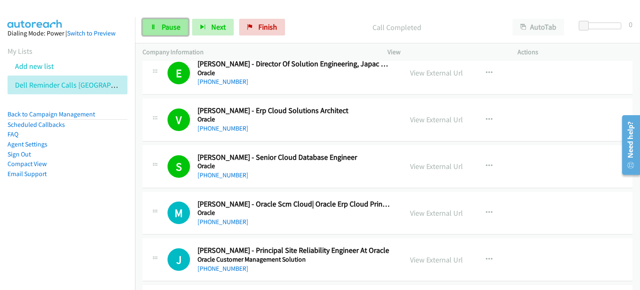
click at [163, 25] on span "Pause" at bounding box center [171, 27] width 19 height 10
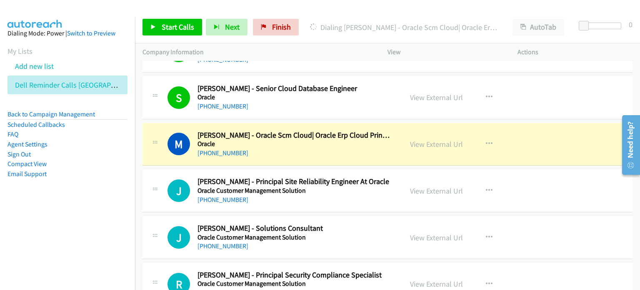
scroll to position [3710, 0]
